Goal: Navigation & Orientation: Find specific page/section

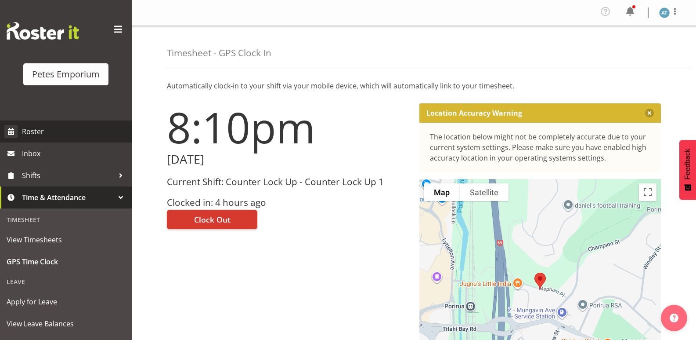
click at [86, 127] on span "Roster" at bounding box center [74, 131] width 105 height 13
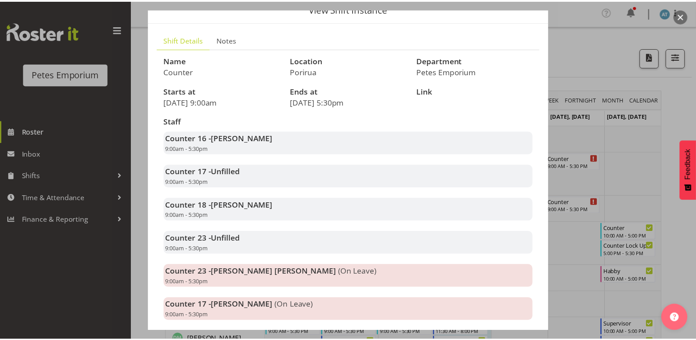
scroll to position [87, 0]
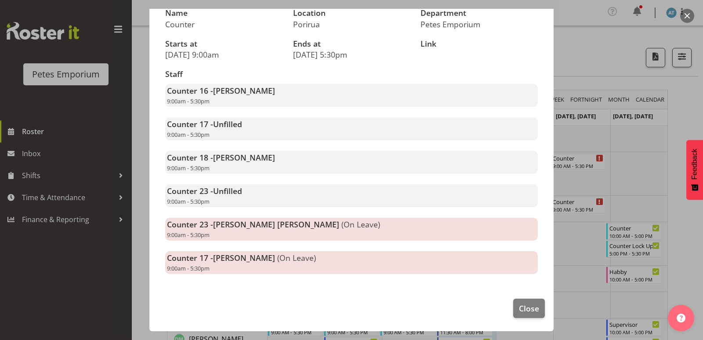
drag, startPoint x: 279, startPoint y: 158, endPoint x: 217, endPoint y: 152, distance: 63.1
click at [217, 152] on div "Counter 18 - Christine Neville 9:00am - 5:30pm" at bounding box center [351, 162] width 373 height 23
click at [268, 175] on div "Staff Counter 16 - Alex-Micheal Taniwha 9:00am - 5:30pm Counter 17 - Unfilled 9…" at bounding box center [351, 172] width 383 height 214
click at [620, 171] on div at bounding box center [351, 170] width 703 height 340
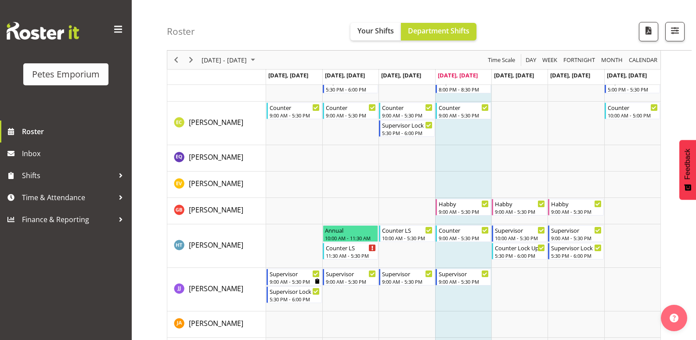
scroll to position [264, 0]
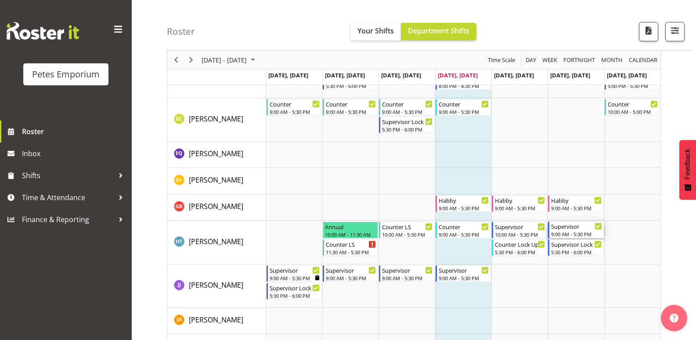
click at [560, 232] on div "9:00 AM - 5:30 PM" at bounding box center [576, 233] width 51 height 7
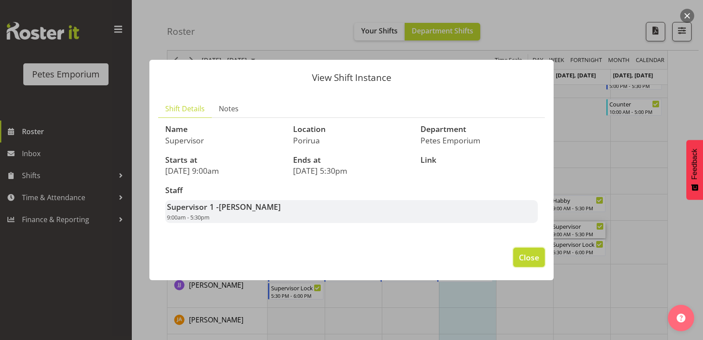
click at [529, 252] on span "Close" at bounding box center [529, 256] width 20 height 11
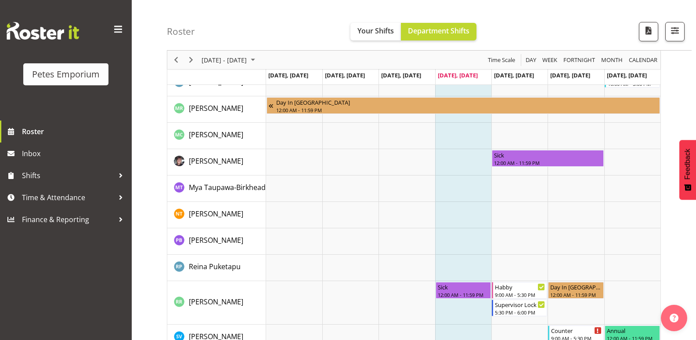
scroll to position [703, 0]
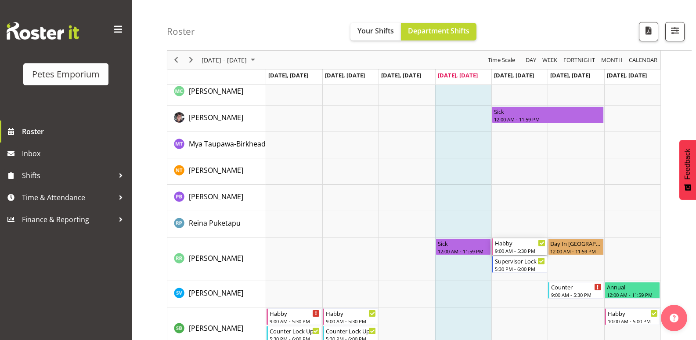
click at [519, 246] on div "Habby" at bounding box center [520, 242] width 51 height 9
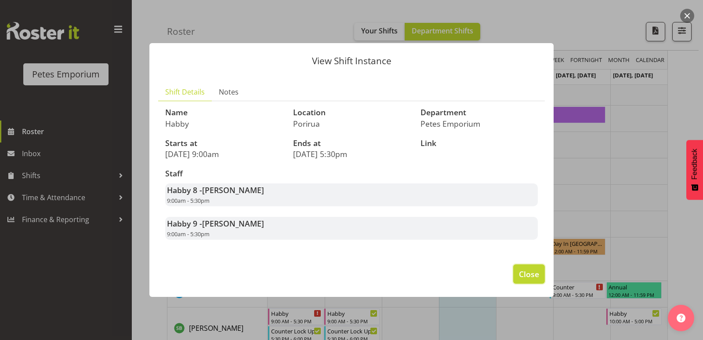
click at [534, 270] on span "Close" at bounding box center [529, 273] width 20 height 11
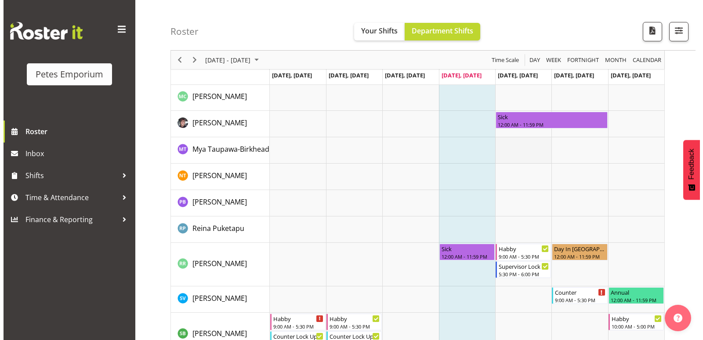
scroll to position [774, 0]
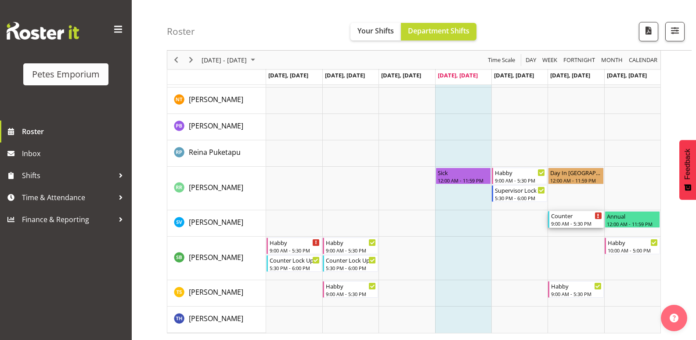
click at [574, 223] on div "9:00 AM - 5:30 PM" at bounding box center [576, 223] width 51 height 7
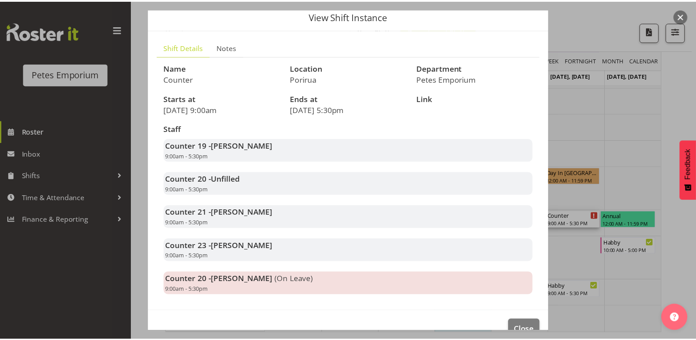
scroll to position [54, 0]
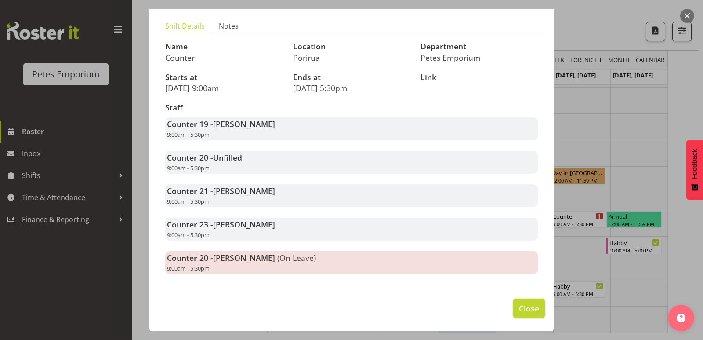
click at [529, 307] on span "Close" at bounding box center [529, 307] width 20 height 11
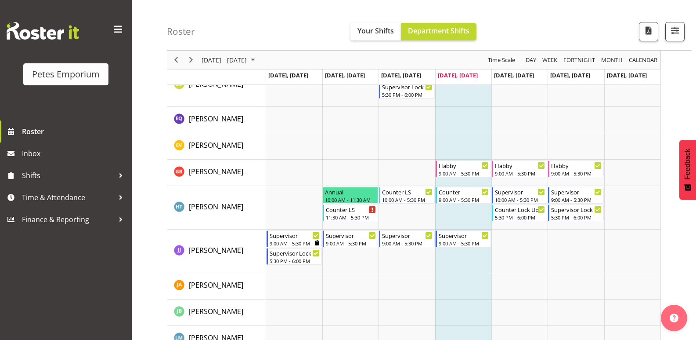
scroll to position [290, 0]
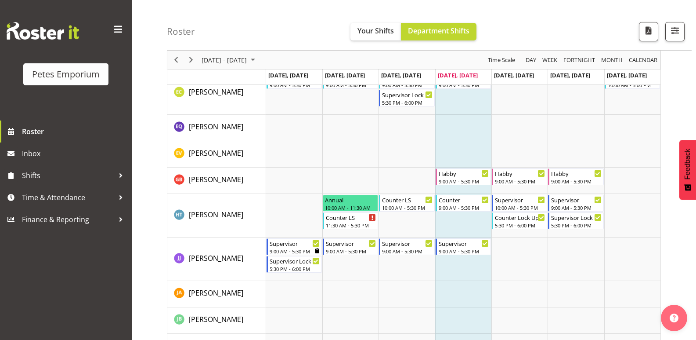
drag, startPoint x: 663, startPoint y: 0, endPoint x: 543, endPoint y: 26, distance: 122.7
click at [506, 25] on div "Roster Your Shifts Department Shifts 1 Locations Clear Lower Hutt Porirua Selec…" at bounding box center [429, 25] width 525 height 51
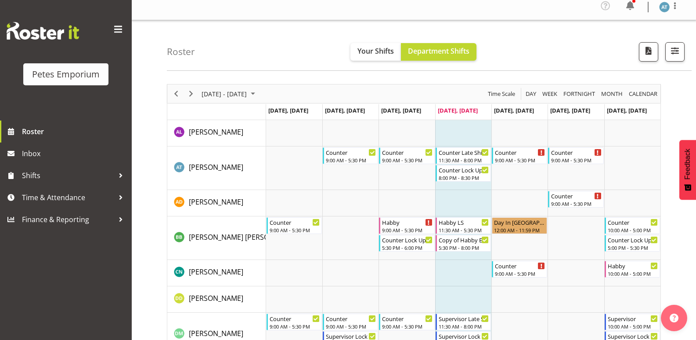
scroll to position [0, 0]
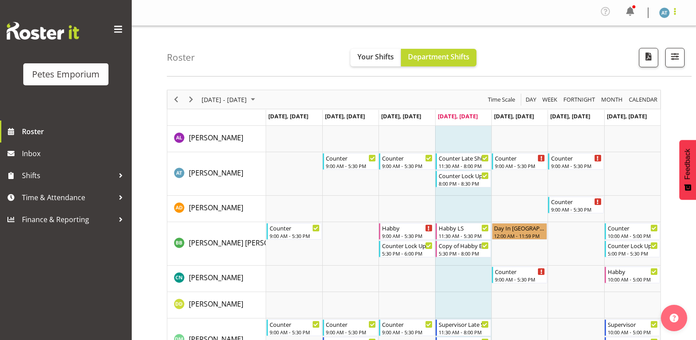
click at [679, 8] on span at bounding box center [675, 11] width 11 height 11
click at [639, 44] on link "Log Out" at bounding box center [638, 48] width 84 height 16
